Goal: Task Accomplishment & Management: Use online tool/utility

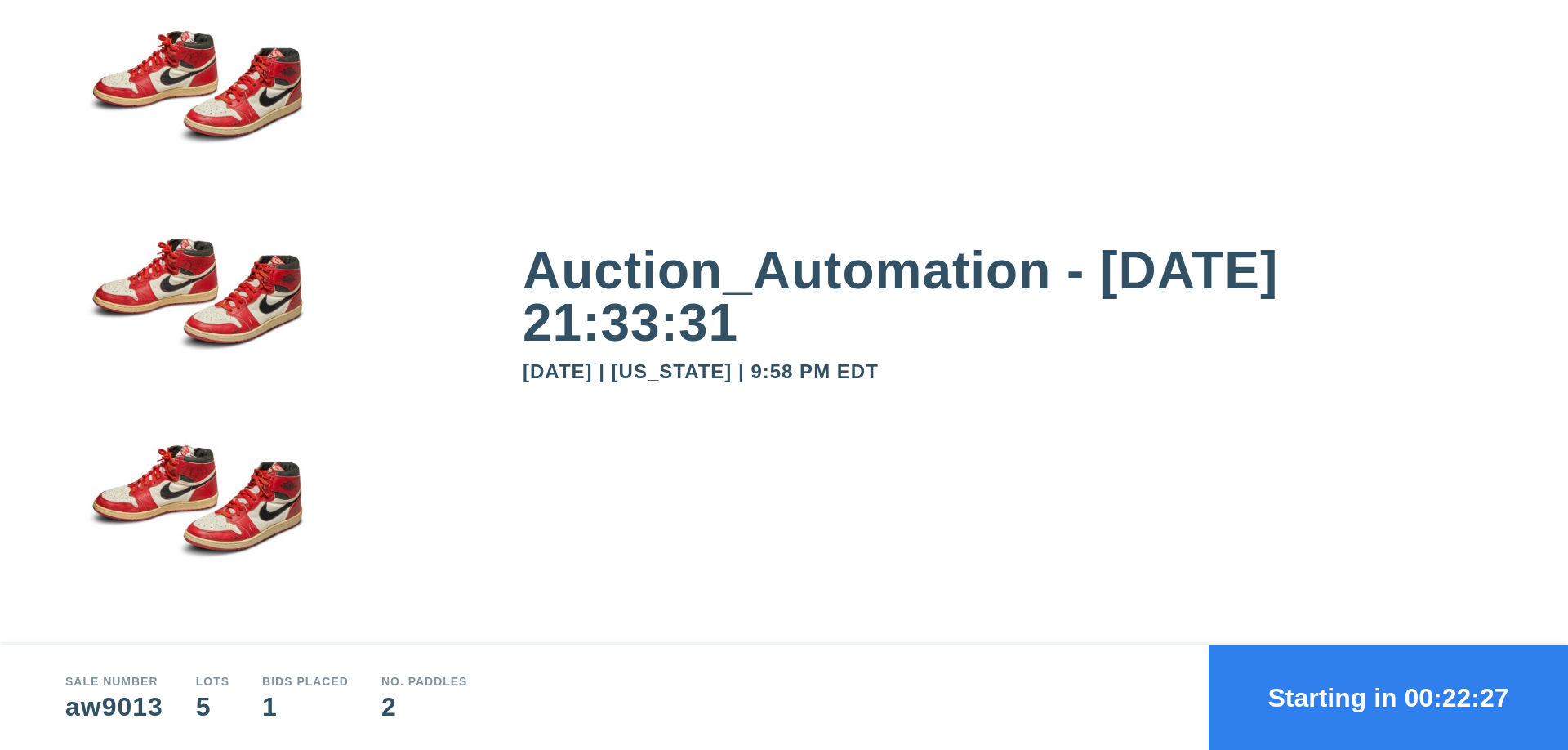
click at [1388, 698] on button "Starting in 00:22:27" at bounding box center [1388, 698] width 359 height 105
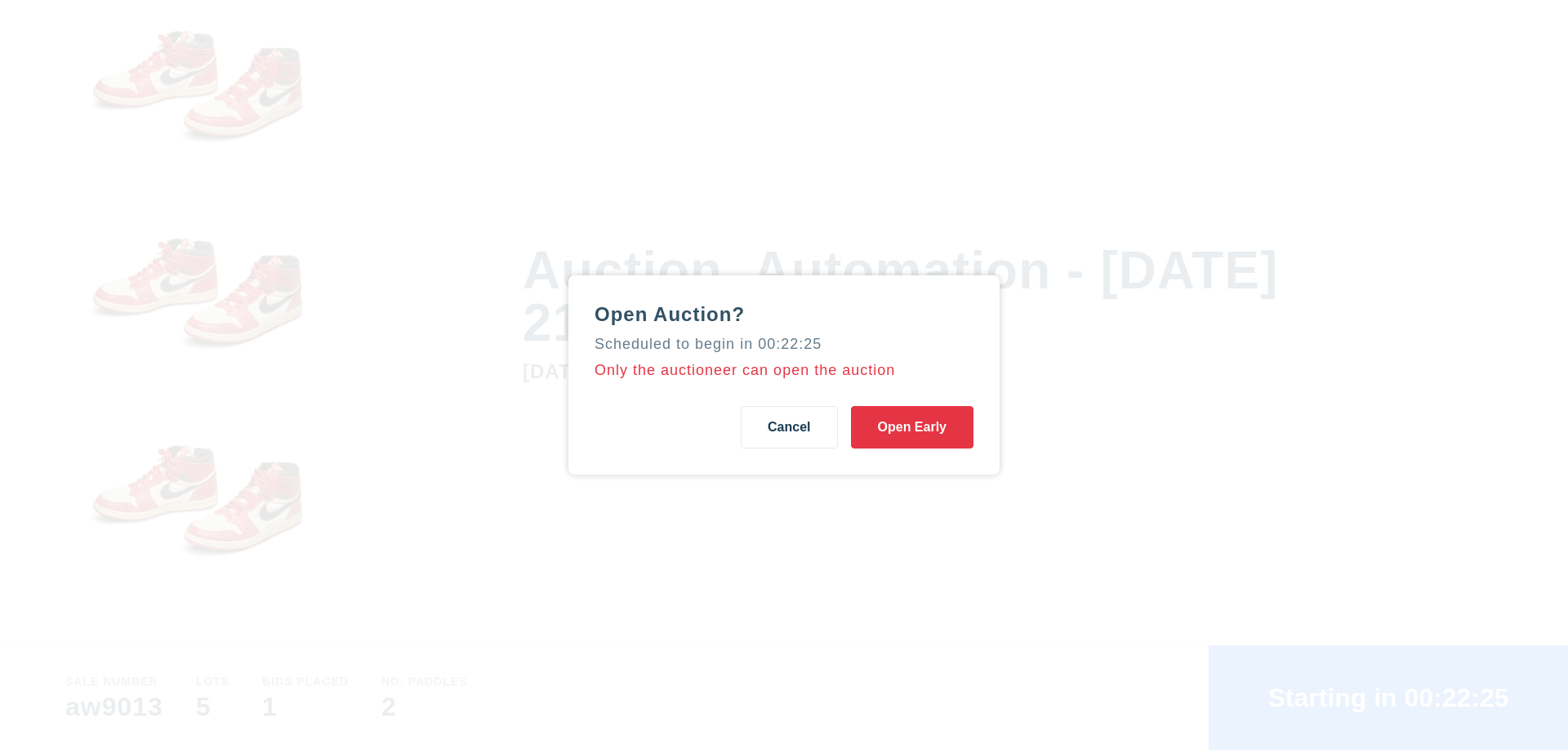
click at [912, 427] on button "Open Early" at bounding box center [911, 427] width 123 height 43
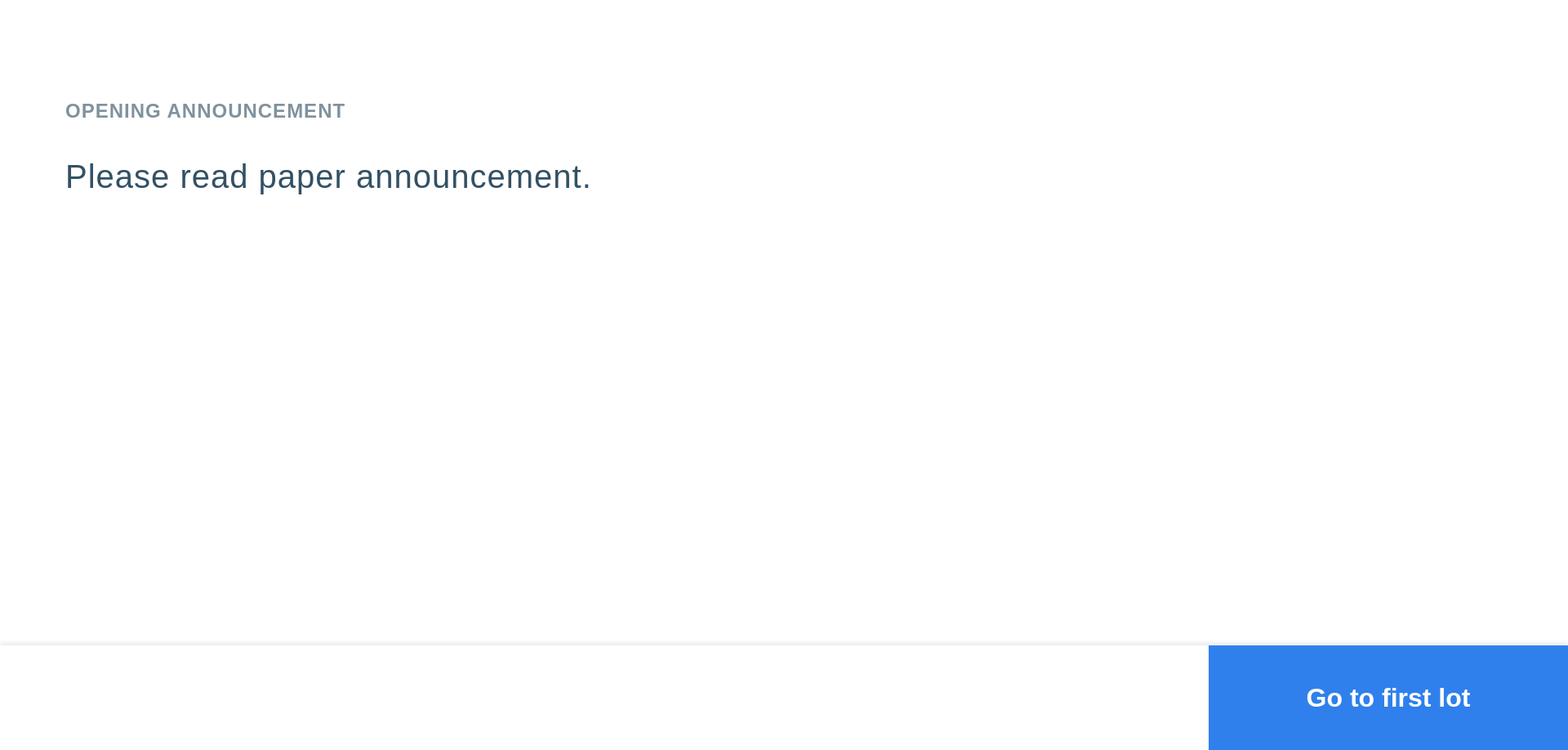
click at [1388, 698] on button "Go to first lot" at bounding box center [1388, 698] width 359 height 105
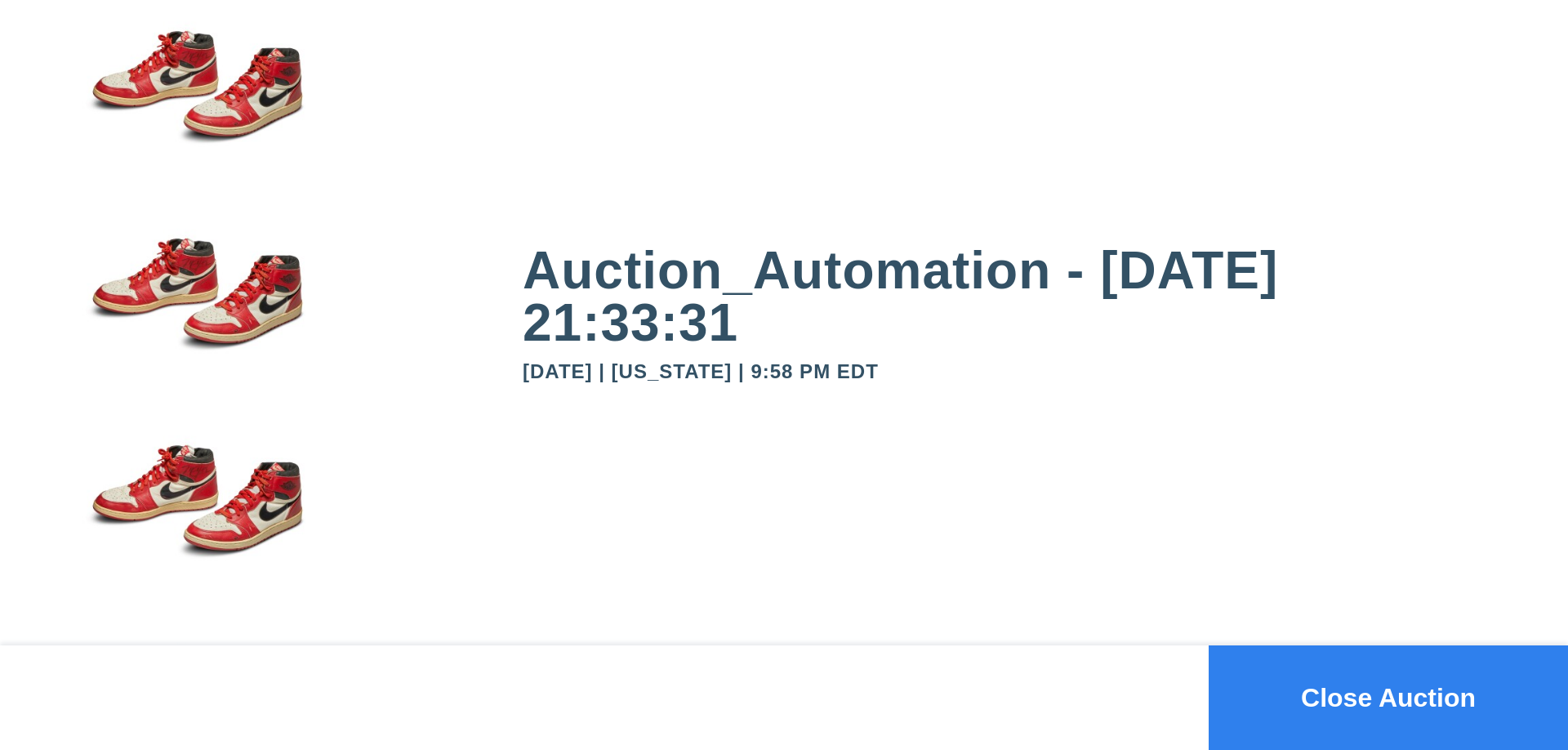
click at [1388, 698] on button "Close Auction" at bounding box center [1388, 698] width 359 height 105
